Goal: Find specific page/section: Find specific page/section

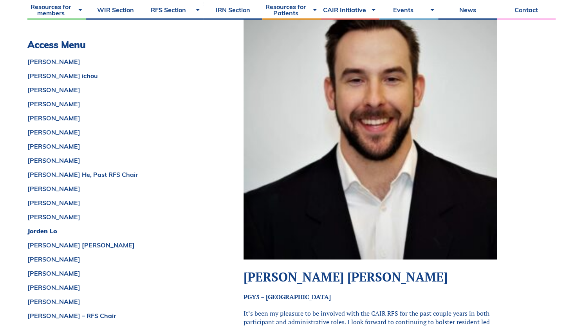
scroll to position [4633, 0]
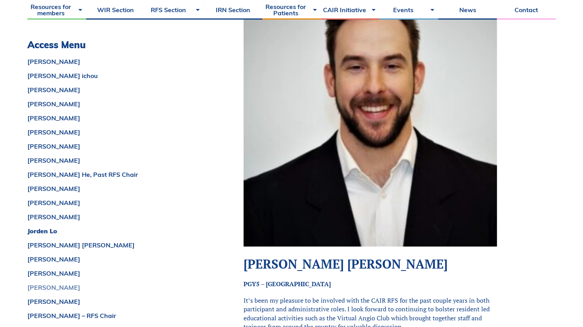
click at [62, 287] on link "[PERSON_NAME]" at bounding box center [115, 287] width 177 height 6
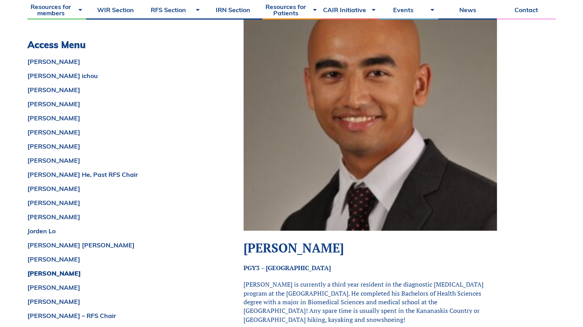
scroll to position [5798, 0]
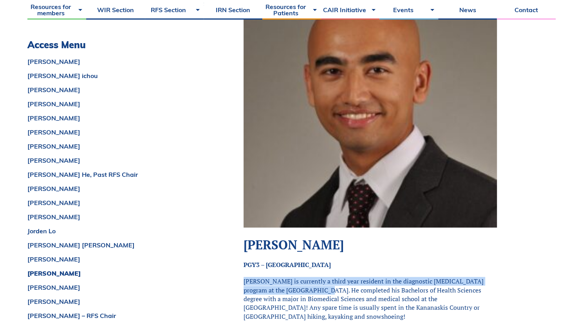
drag, startPoint x: 304, startPoint y: 215, endPoint x: 240, endPoint y: 206, distance: 64.4
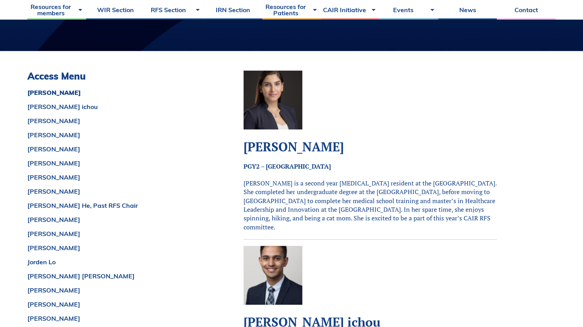
scroll to position [0, 0]
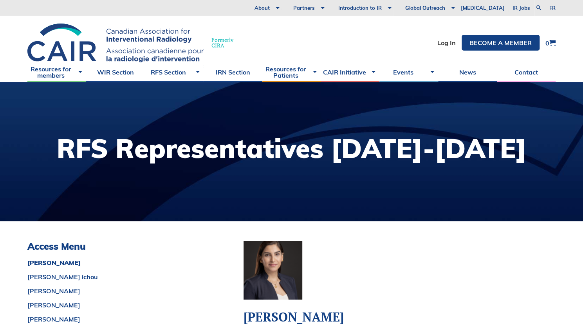
click at [444, 295] on p at bounding box center [370, 271] width 253 height 61
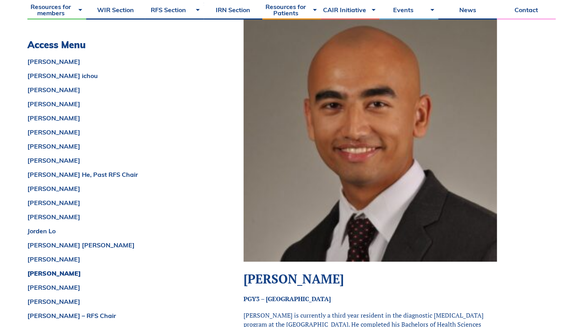
scroll to position [5763, 0]
click at [334, 311] on p "[PERSON_NAME] is currently a third year resident in the diagnostic [MEDICAL_DAT…" at bounding box center [370, 333] width 253 height 44
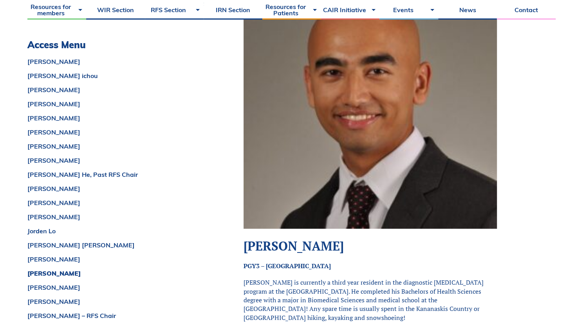
scroll to position [5808, 0]
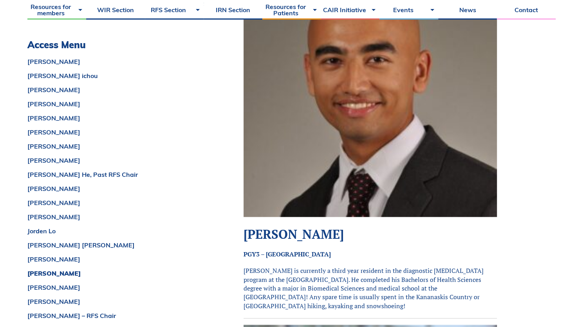
click at [277, 266] on p "[PERSON_NAME] is currently a third year resident in the diagnostic [MEDICAL_DAT…" at bounding box center [370, 288] width 253 height 44
click at [279, 226] on strong "[PERSON_NAME]" at bounding box center [294, 234] width 100 height 16
click at [257, 226] on strong "[PERSON_NAME]" at bounding box center [294, 234] width 100 height 16
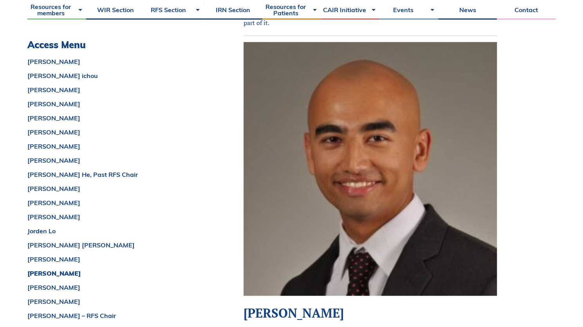
scroll to position [5730, 0]
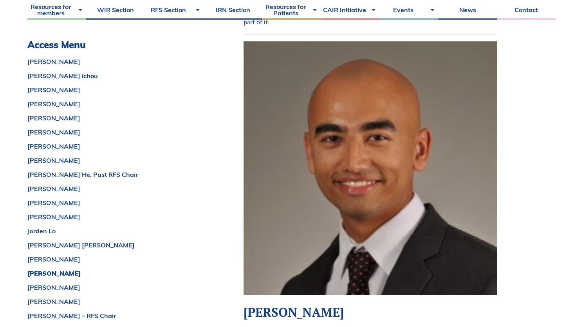
drag, startPoint x: 246, startPoint y: 233, endPoint x: 351, endPoint y: 237, distance: 104.7
click at [351, 304] on h2 "[PERSON_NAME]" at bounding box center [370, 311] width 253 height 15
